Goal: Find specific page/section: Find specific page/section

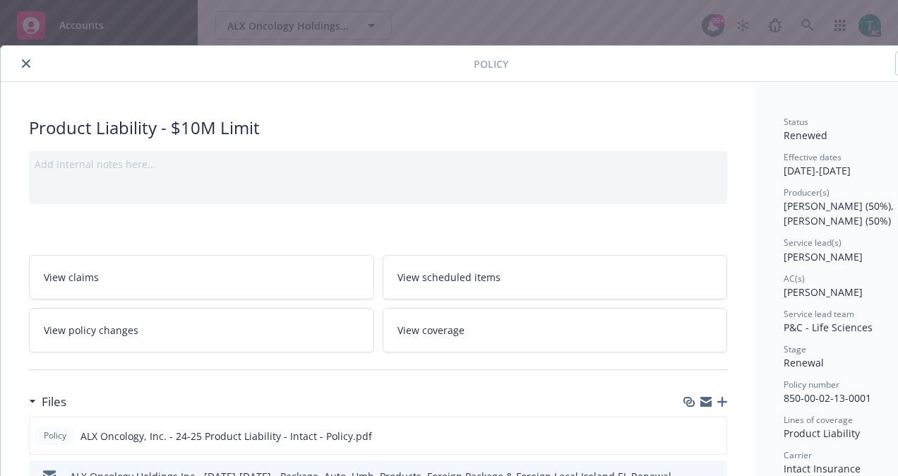
click at [23, 59] on icon "close" at bounding box center [26, 63] width 8 height 8
